Goal: Obtain resource: Obtain resource

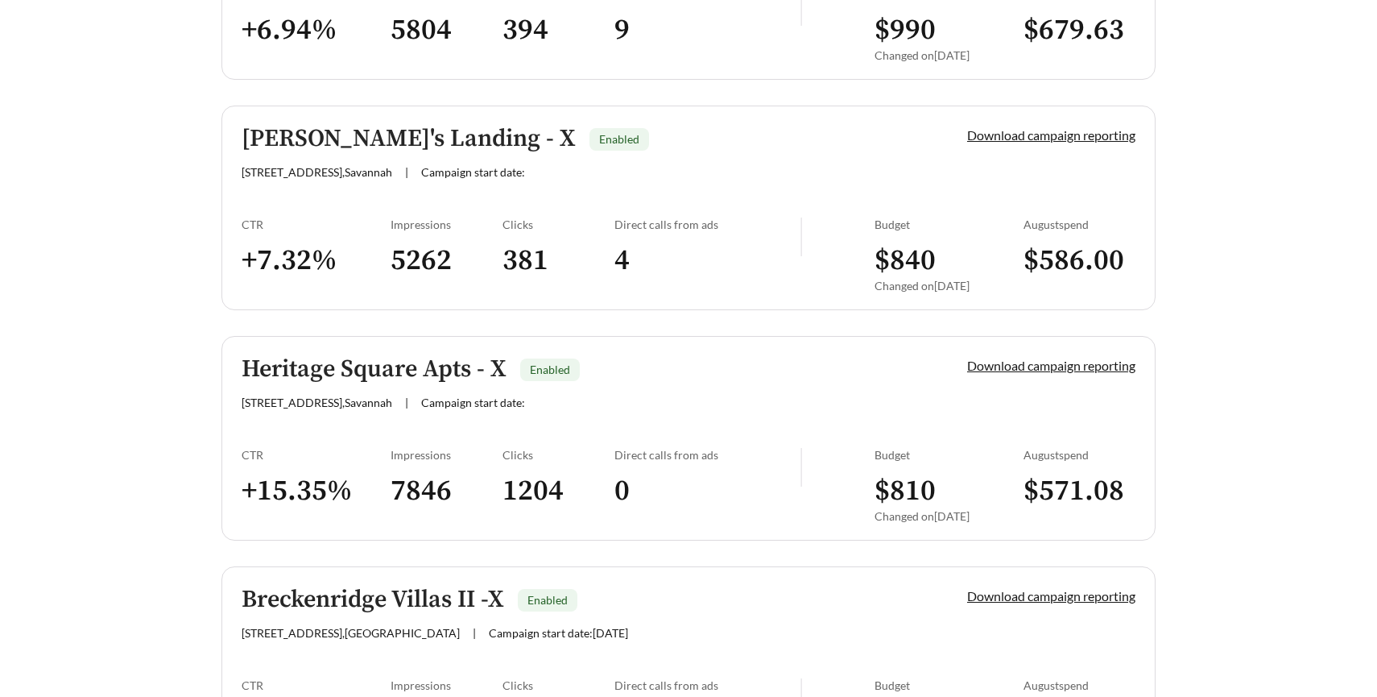
scroll to position [1538, 0]
click at [999, 133] on link "Download campaign reporting" at bounding box center [1051, 133] width 168 height 15
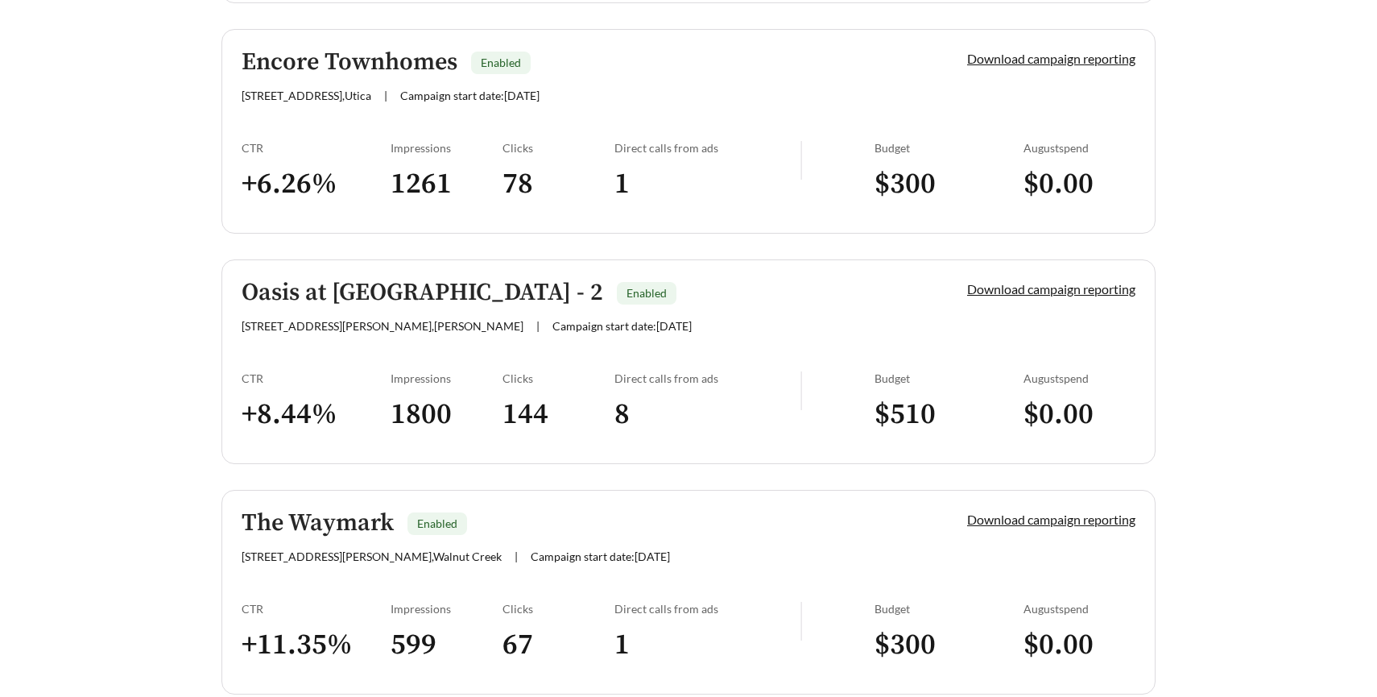
scroll to position [4017, 0]
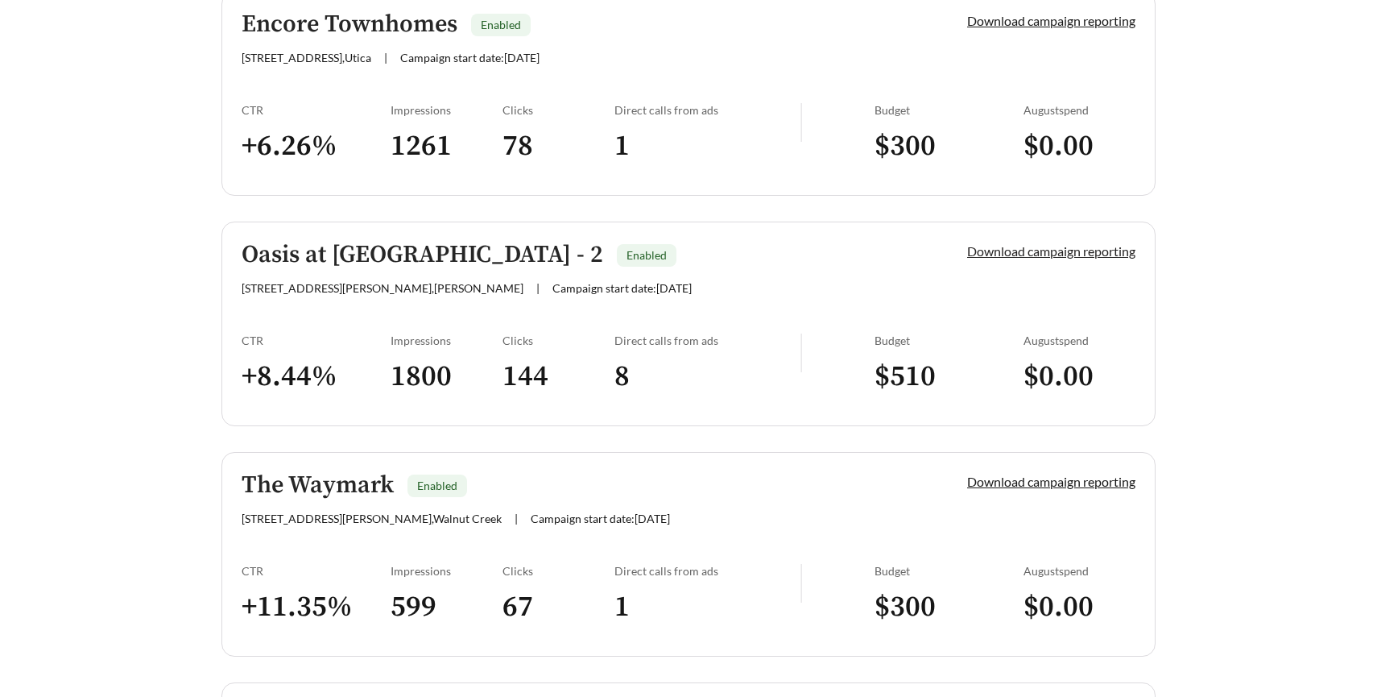
click at [986, 255] on link "Download campaign reporting" at bounding box center [1051, 250] width 168 height 15
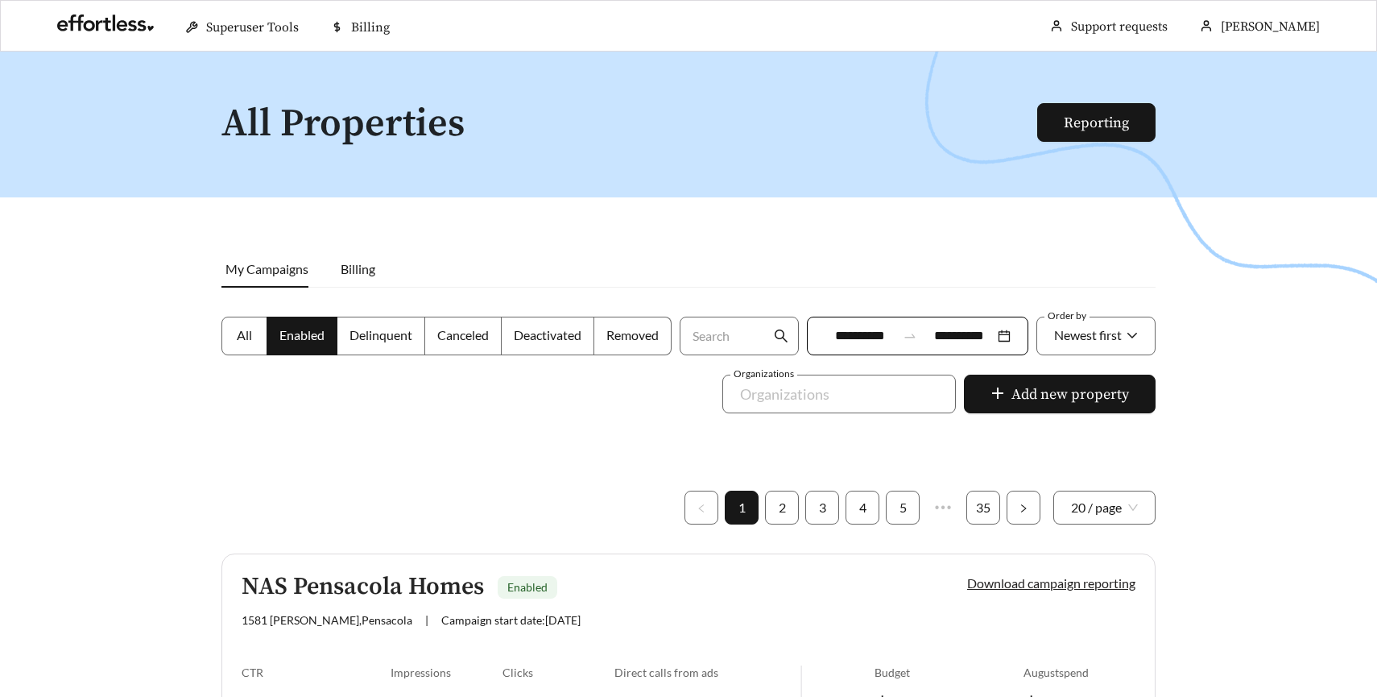
click at [999, 585] on link "Download campaign reporting" at bounding box center [1051, 582] width 168 height 15
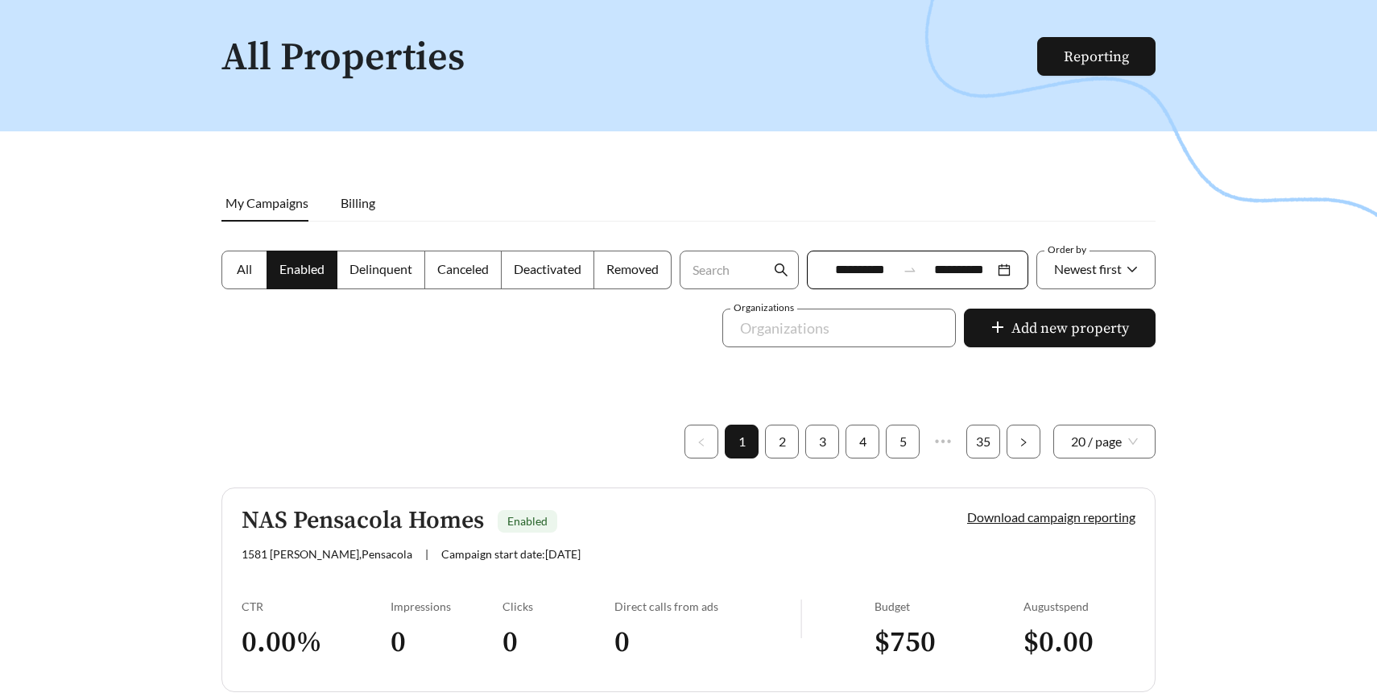
scroll to position [96, 0]
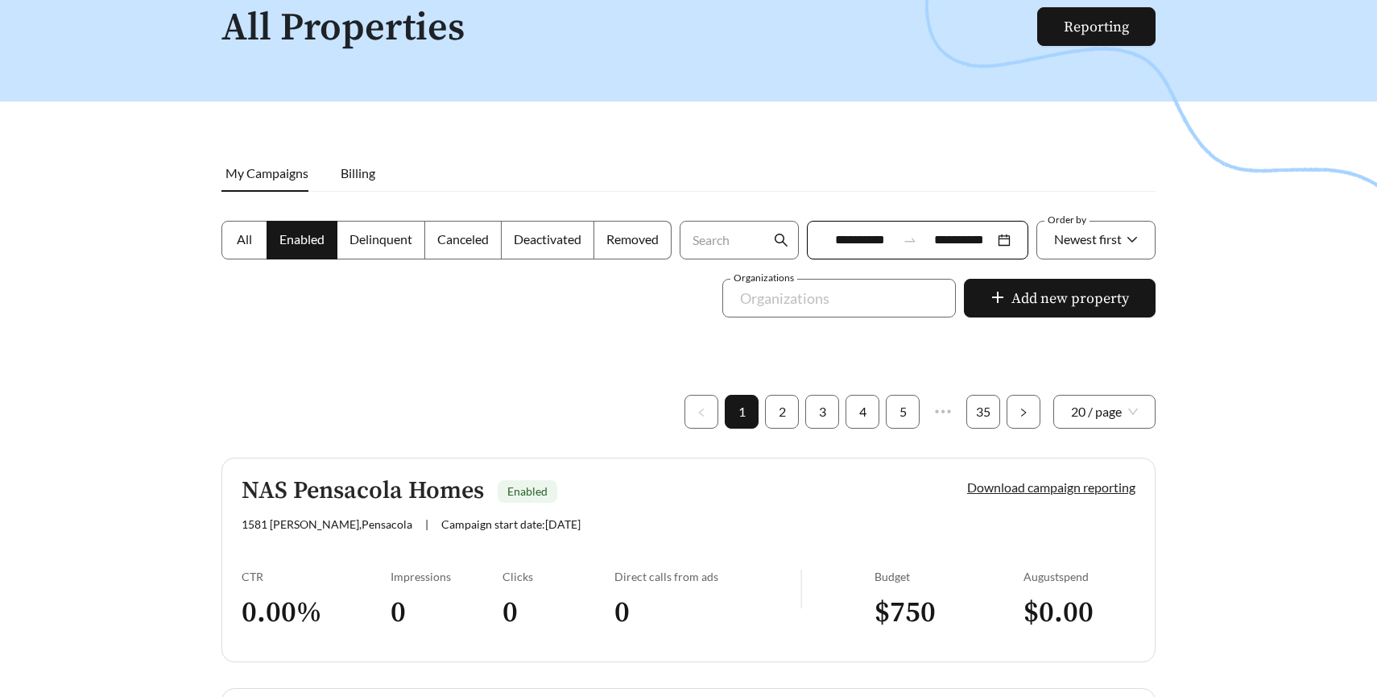
click at [1044, 488] on link "Download campaign reporting" at bounding box center [1051, 486] width 168 height 15
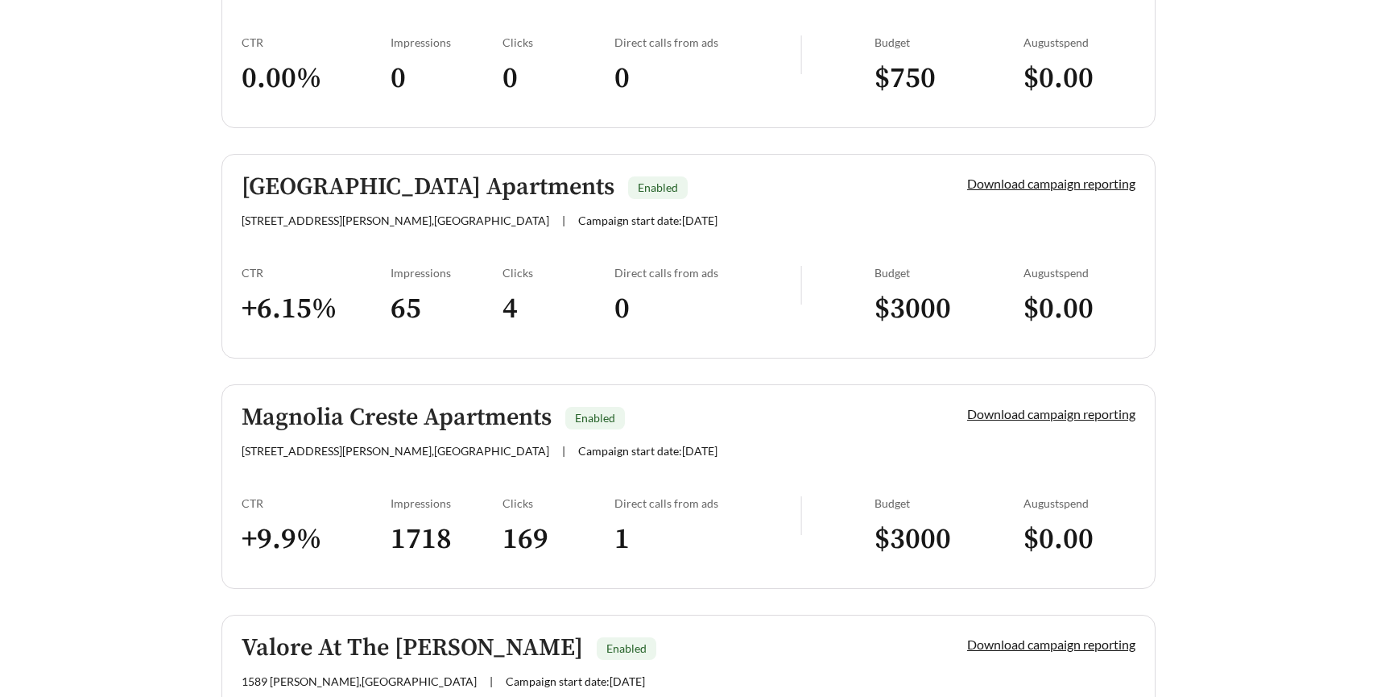
scroll to position [635, 0]
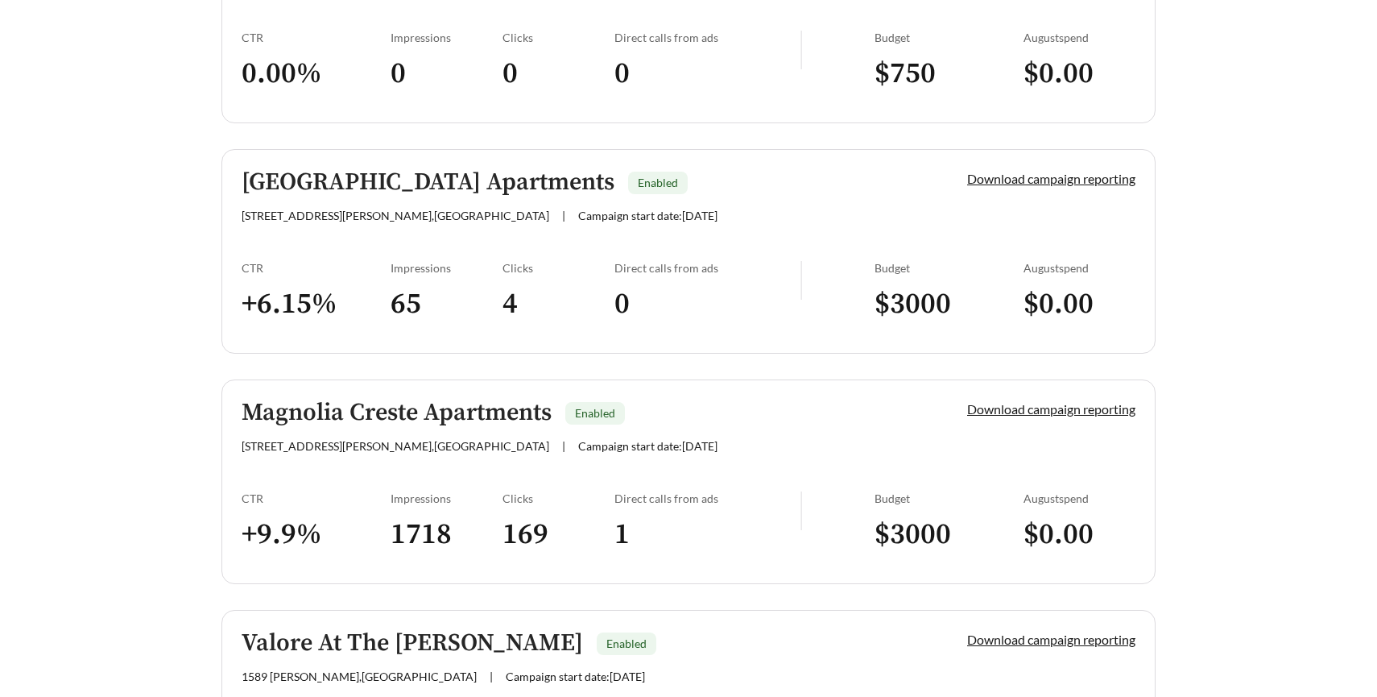
click at [509, 415] on h5 "Magnolia Creste Apartments" at bounding box center [397, 412] width 310 height 27
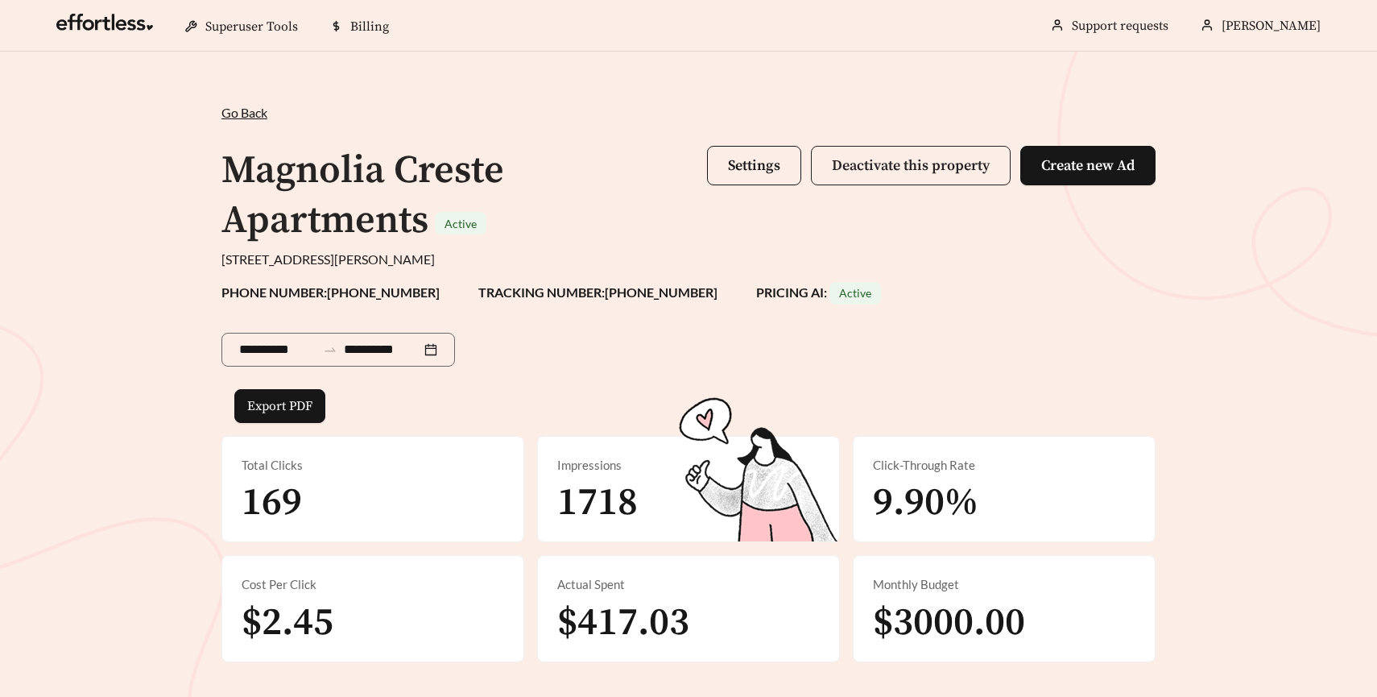
scroll to position [142, 0]
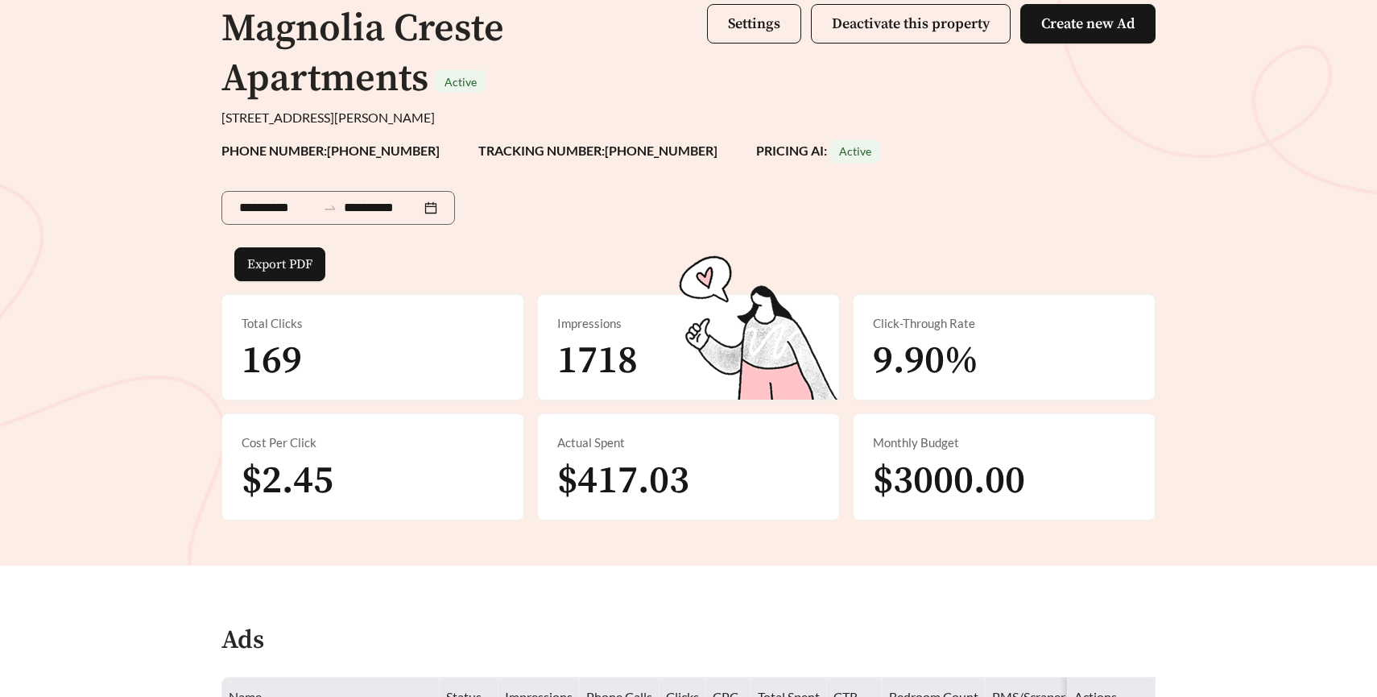
click at [1199, 263] on div "**********" at bounding box center [688, 238] width 1377 height 656
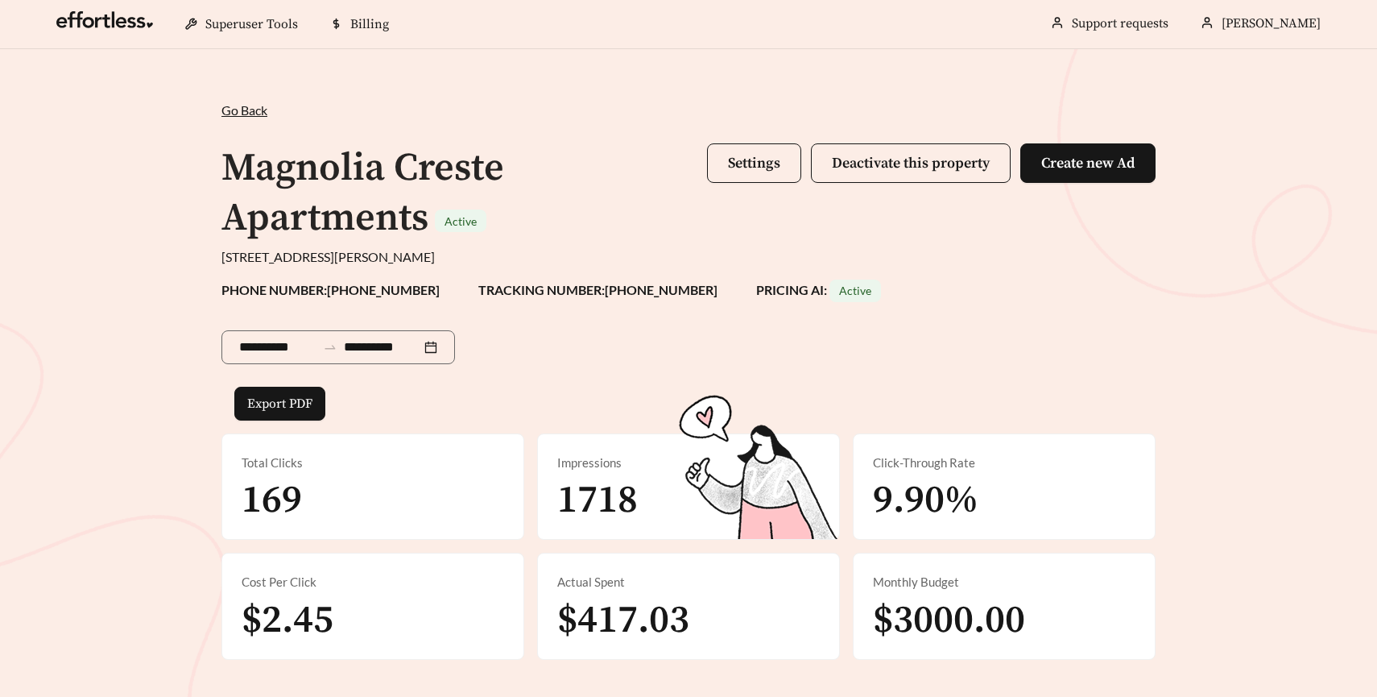
scroll to position [0, 0]
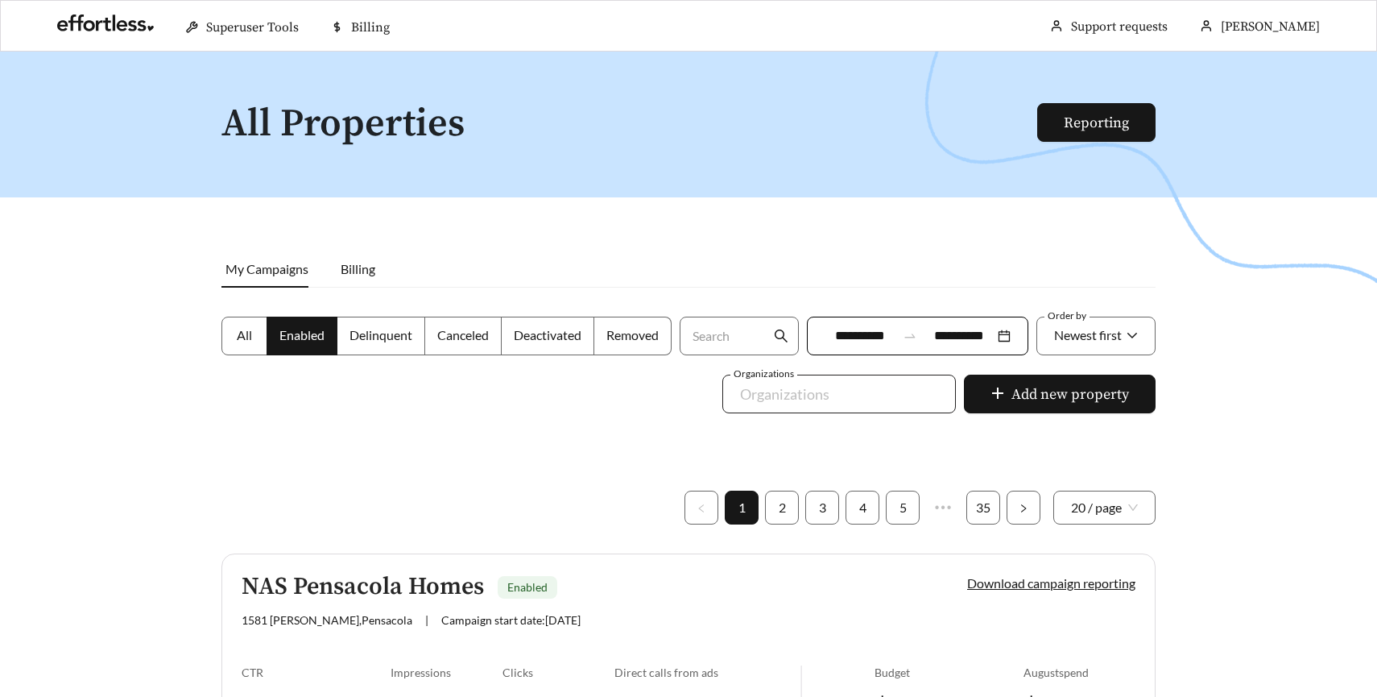
click at [821, 395] on div at bounding box center [828, 394] width 196 height 26
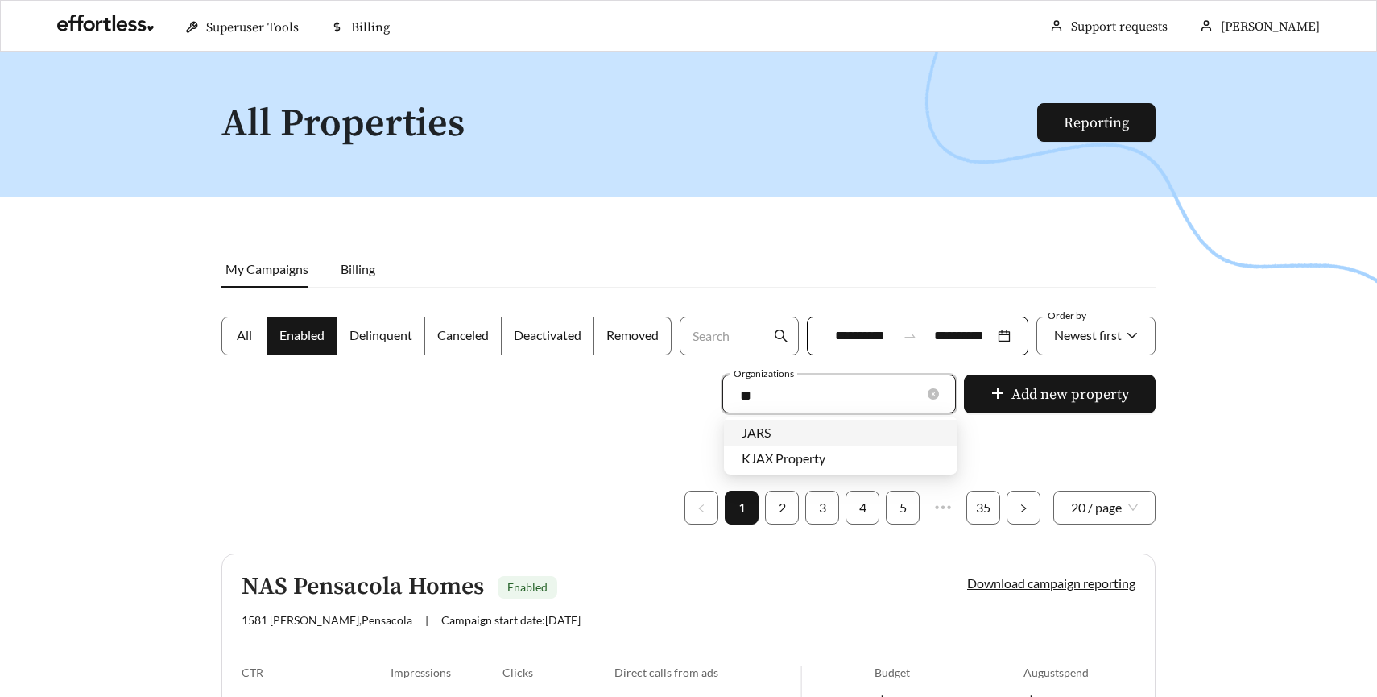
type input "***"
click at [831, 439] on div "JARS" at bounding box center [841, 433] width 198 height 18
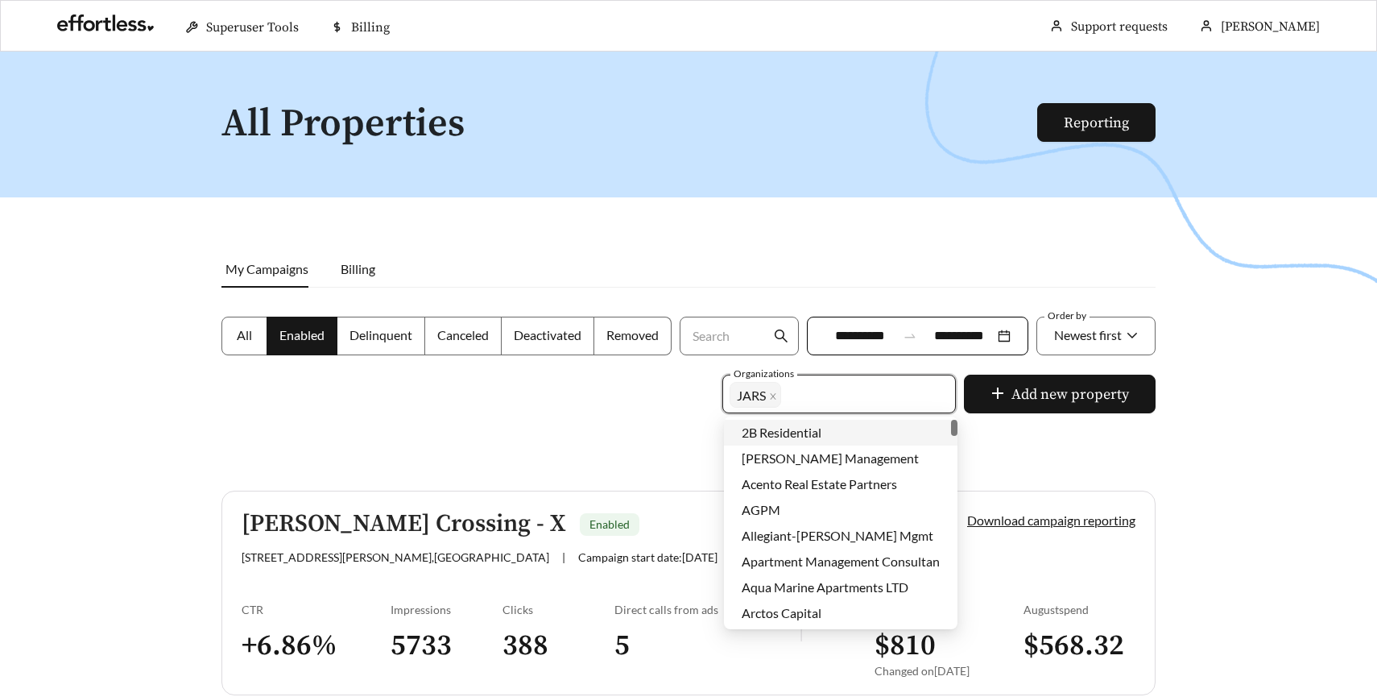
click at [618, 435] on div at bounding box center [688, 400] width 1377 height 697
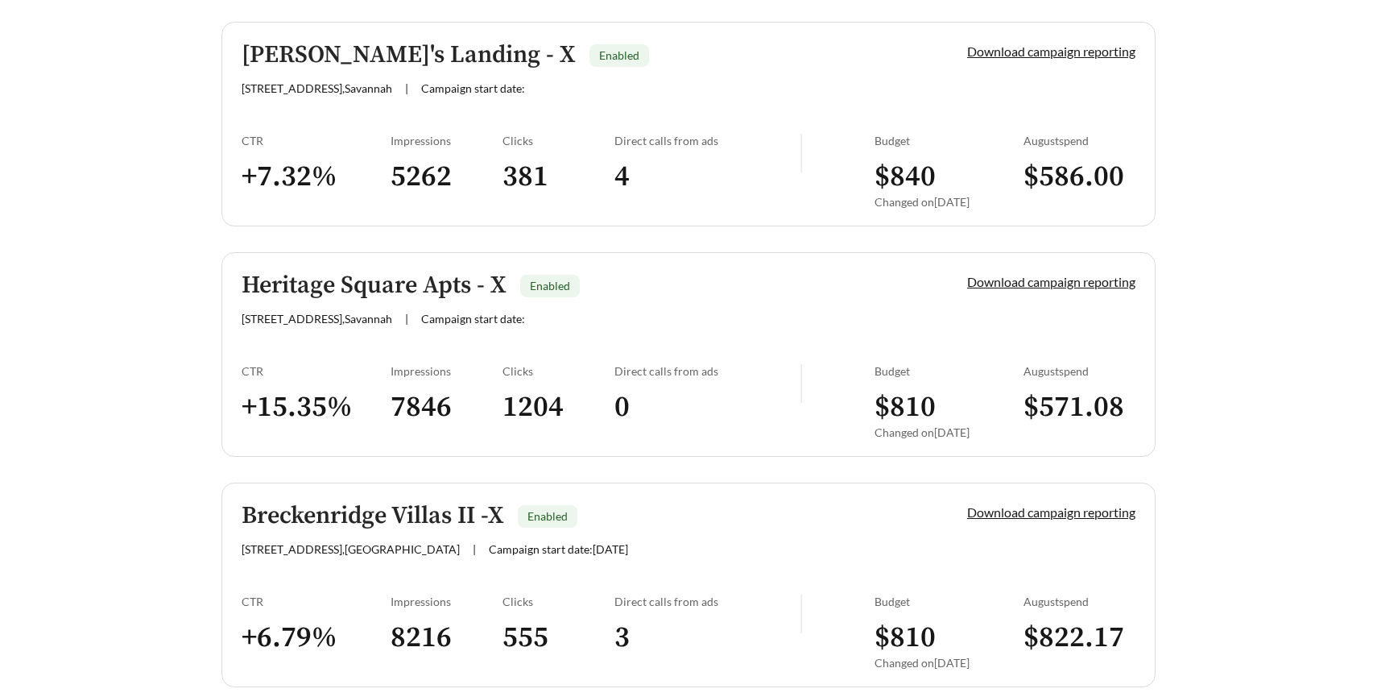
scroll to position [1624, 0]
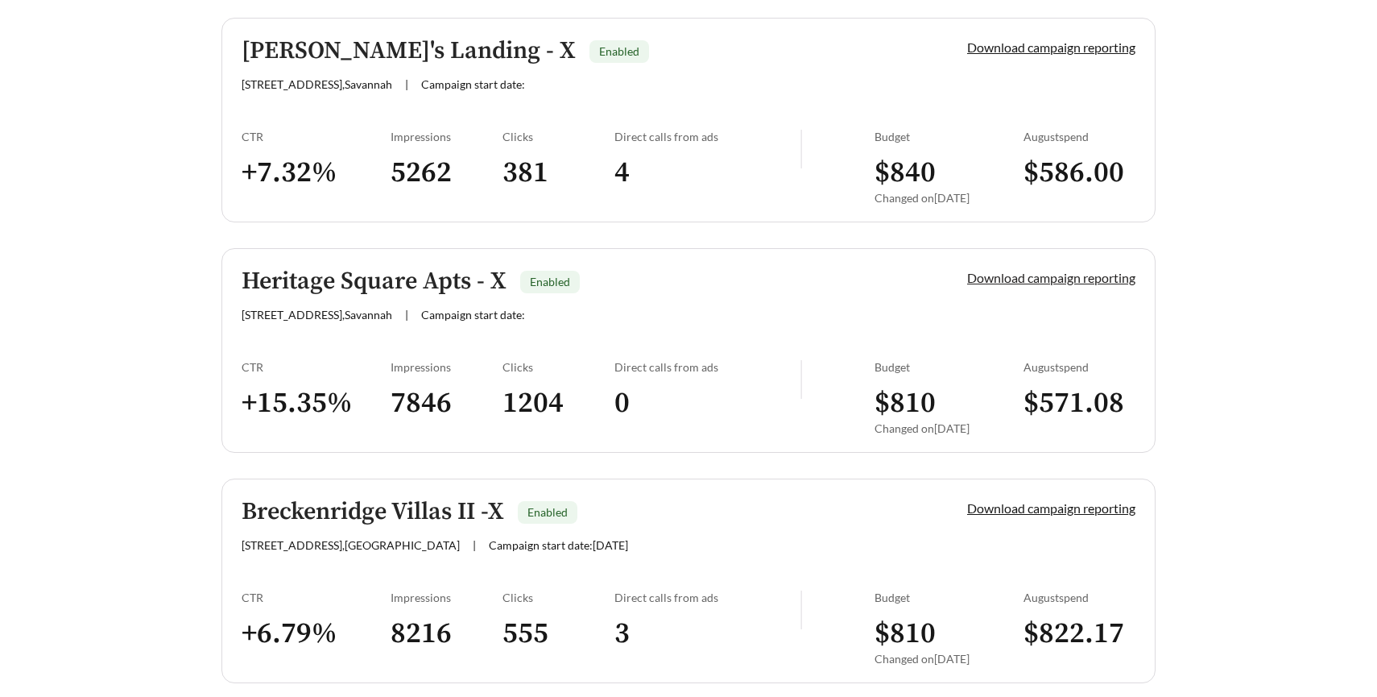
click at [1010, 283] on link "Download campaign reporting" at bounding box center [1051, 277] width 168 height 15
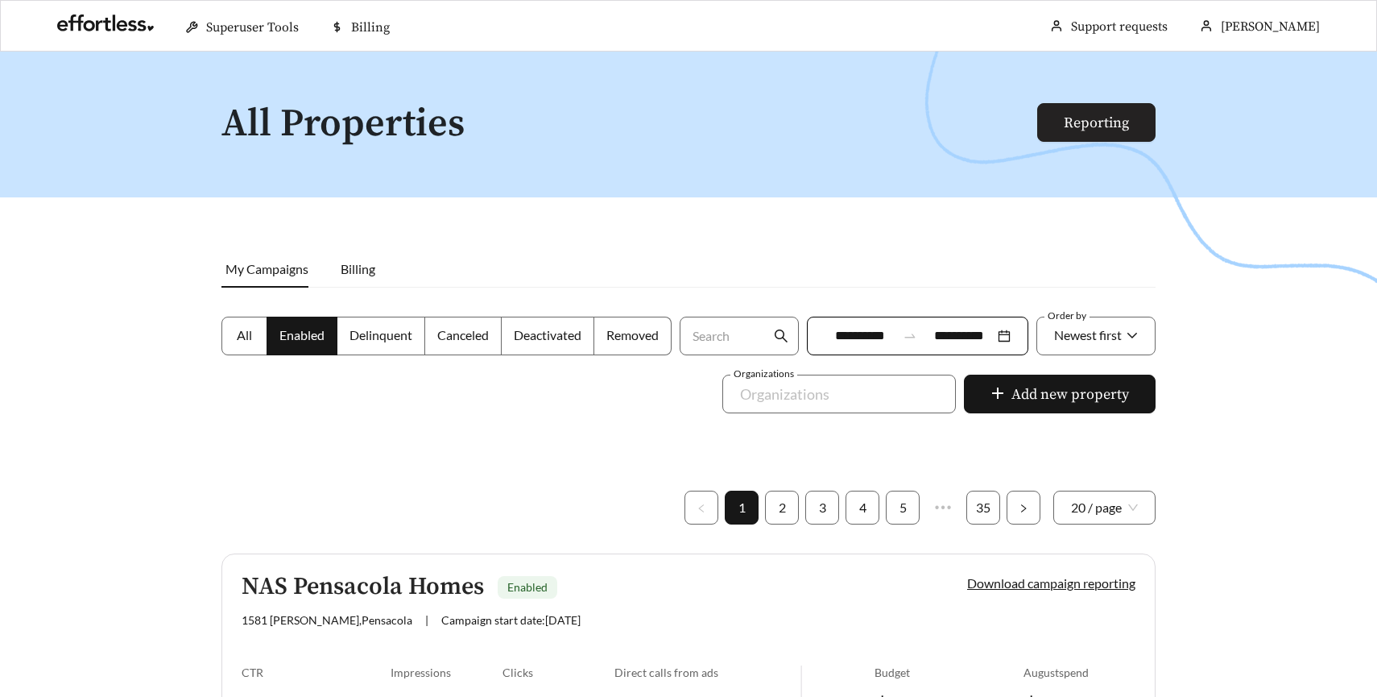
click at [1112, 132] on link "Reporting" at bounding box center [1096, 123] width 65 height 19
click at [821, 398] on div at bounding box center [828, 394] width 196 height 26
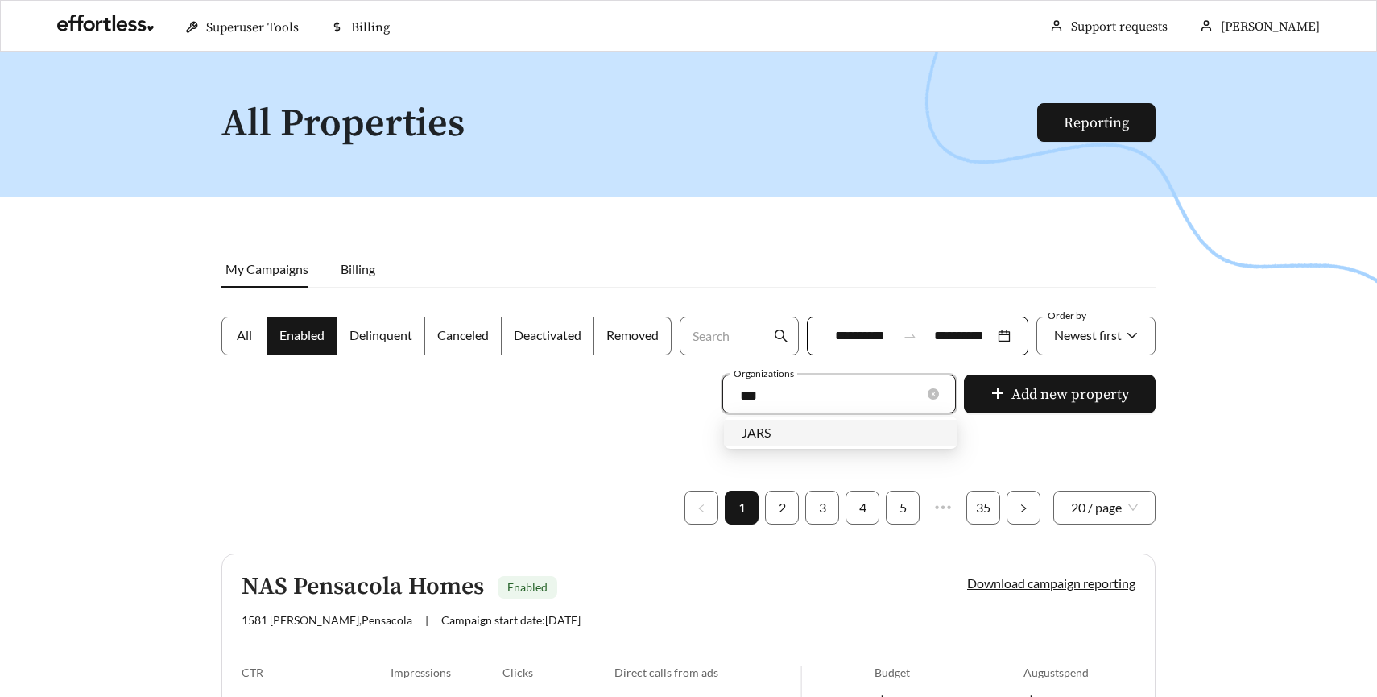
type input "****"
click at [823, 428] on div "JARS" at bounding box center [841, 433] width 198 height 18
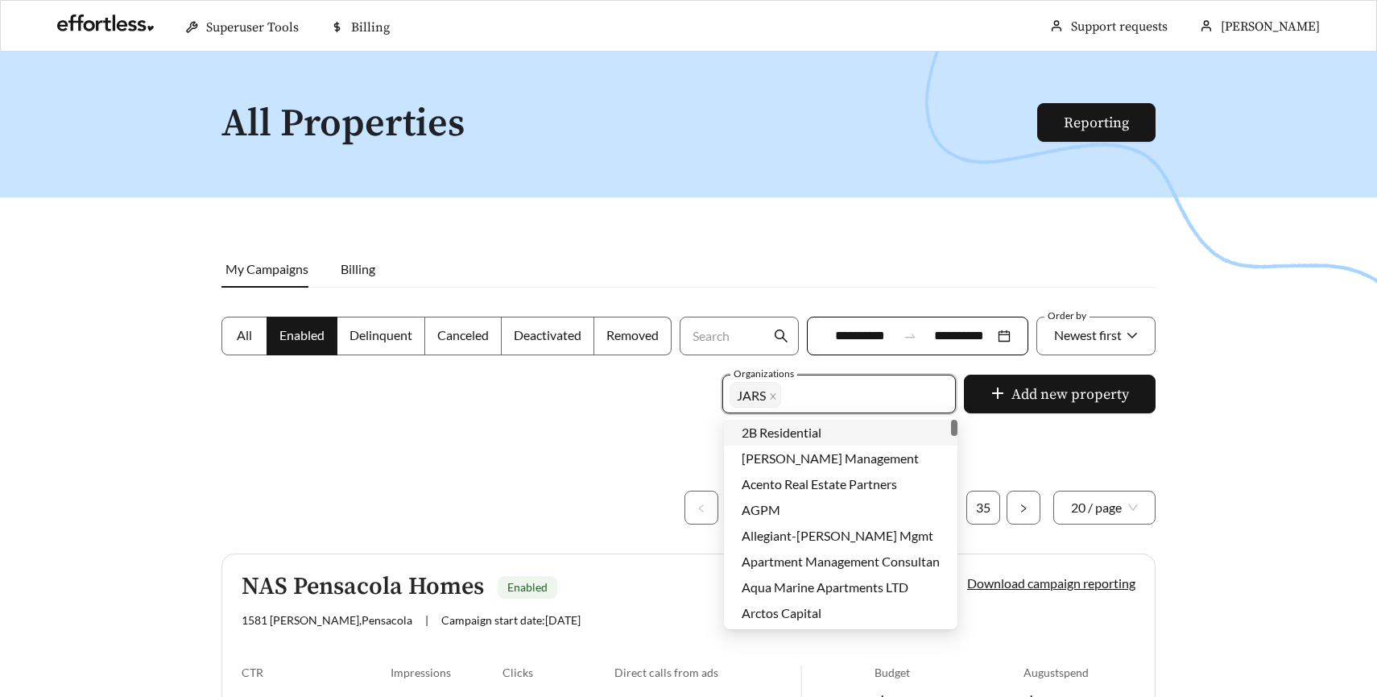
click at [631, 434] on div at bounding box center [688, 400] width 1377 height 697
